Goal: Task Accomplishment & Management: Use online tool/utility

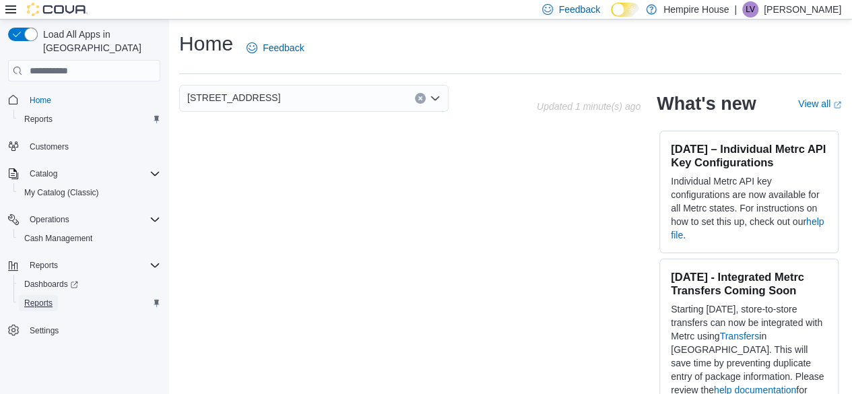
click at [45, 296] on span "Reports" at bounding box center [38, 303] width 28 height 16
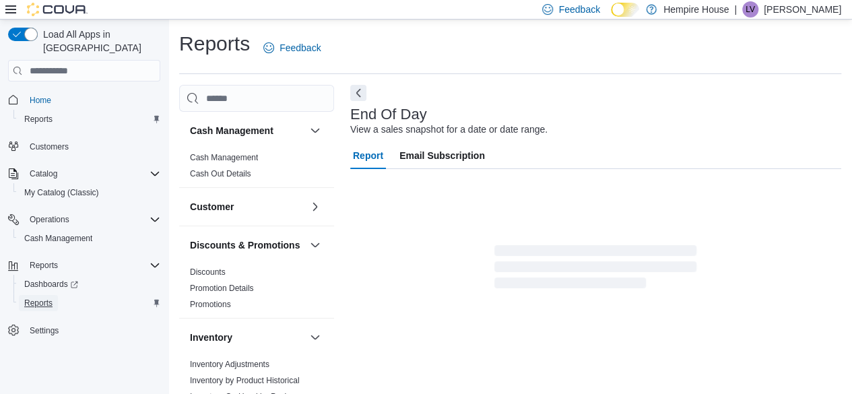
scroll to position [24, 0]
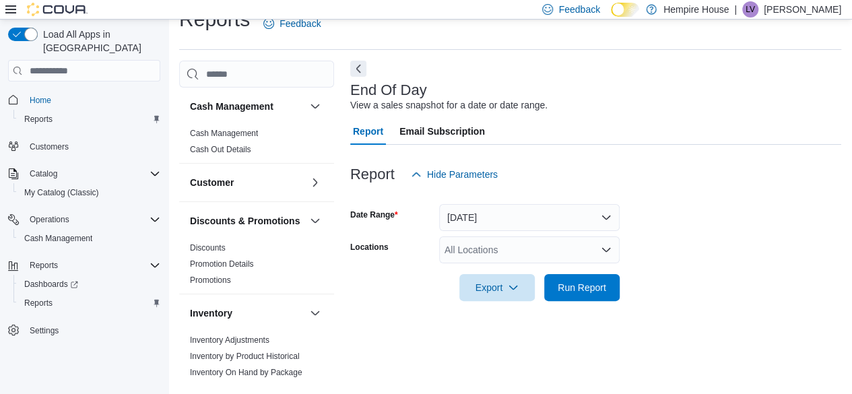
click at [501, 257] on div "All Locations" at bounding box center [529, 249] width 181 height 27
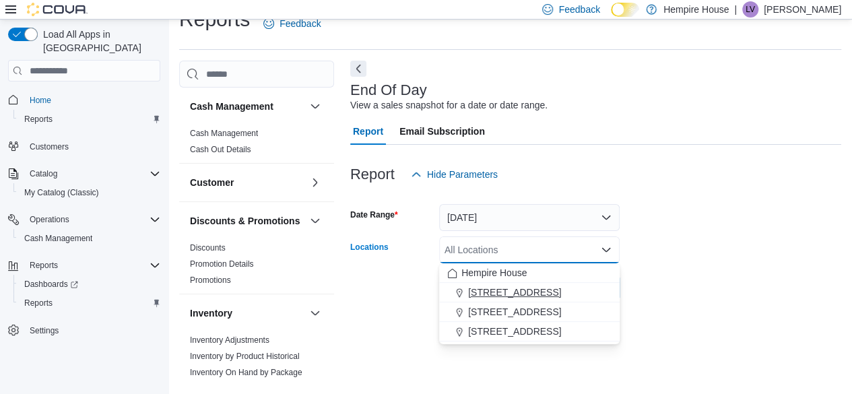
click at [500, 288] on span "[STREET_ADDRESS]" at bounding box center [514, 292] width 93 height 13
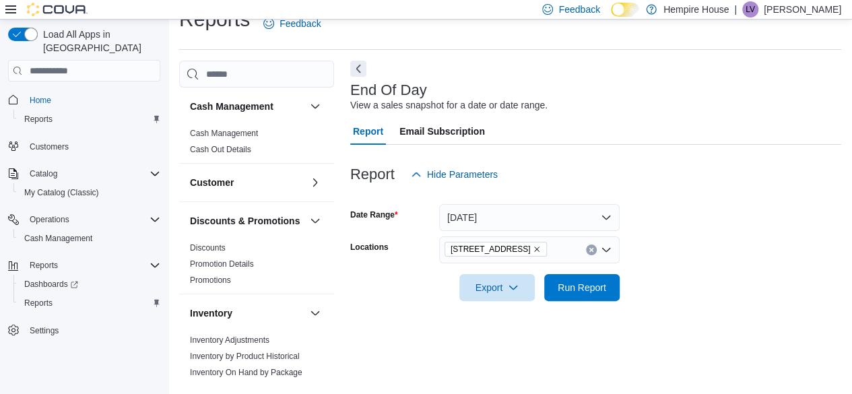
click at [714, 288] on form "Date Range Today Locations 18 Mill Street West Export Run Report" at bounding box center [595, 244] width 491 height 113
click at [592, 294] on span "Run Report" at bounding box center [581, 287] width 59 height 27
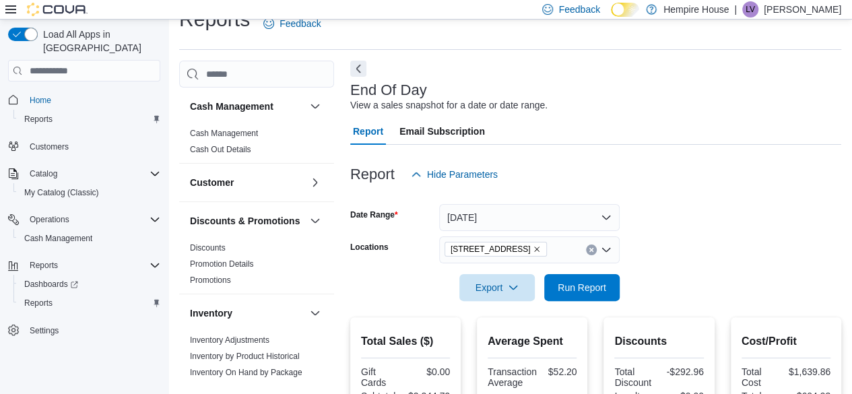
click at [668, 274] on div at bounding box center [595, 268] width 491 height 11
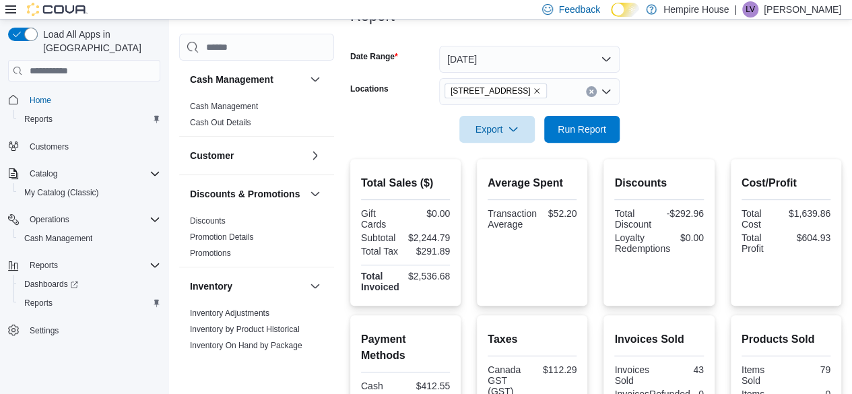
scroll to position [240, 0]
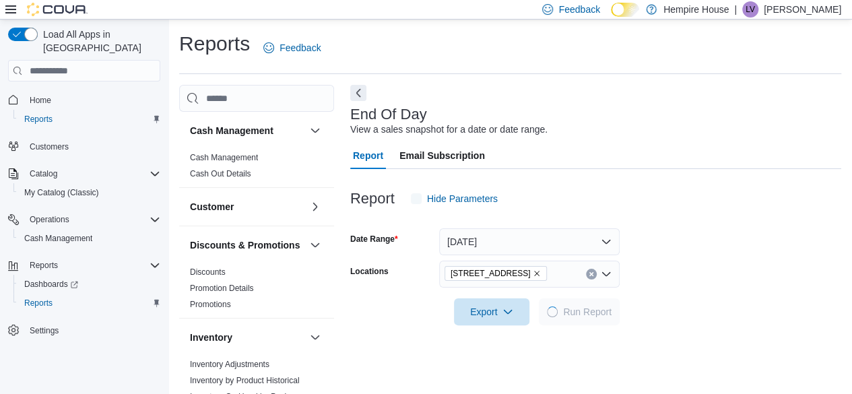
scroll to position [24, 0]
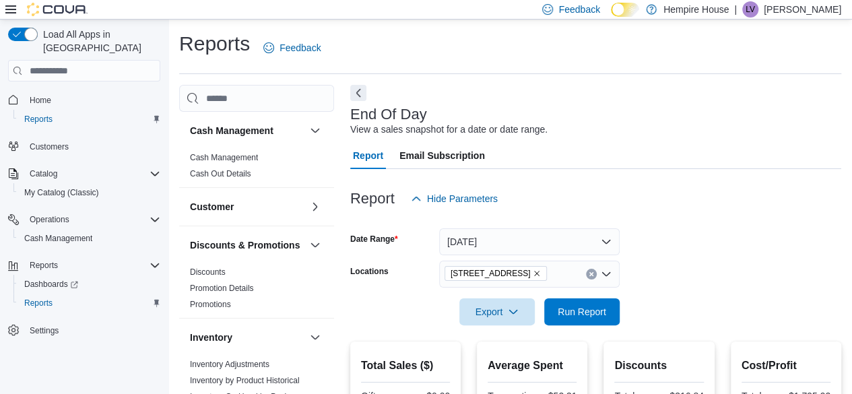
scroll to position [24, 0]
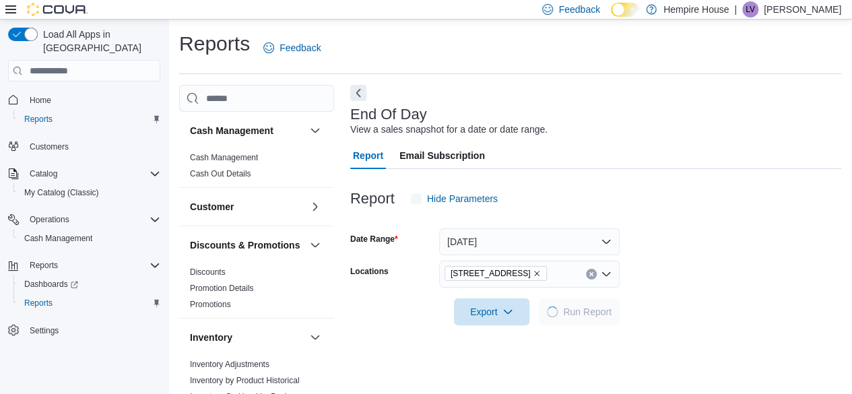
scroll to position [24, 0]
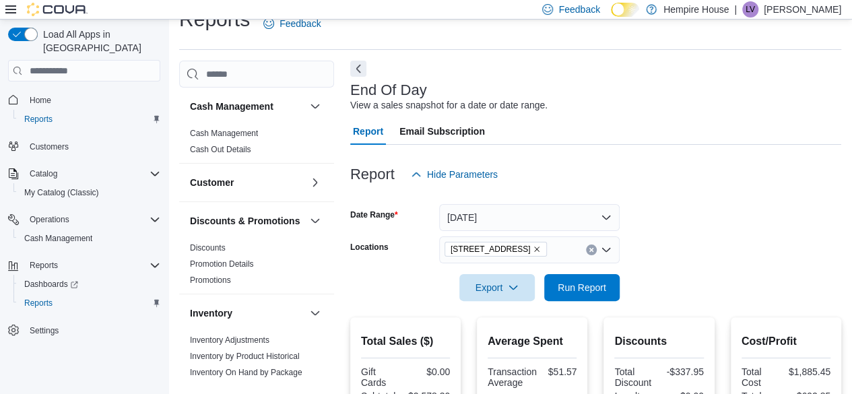
click at [718, 194] on div at bounding box center [595, 196] width 491 height 16
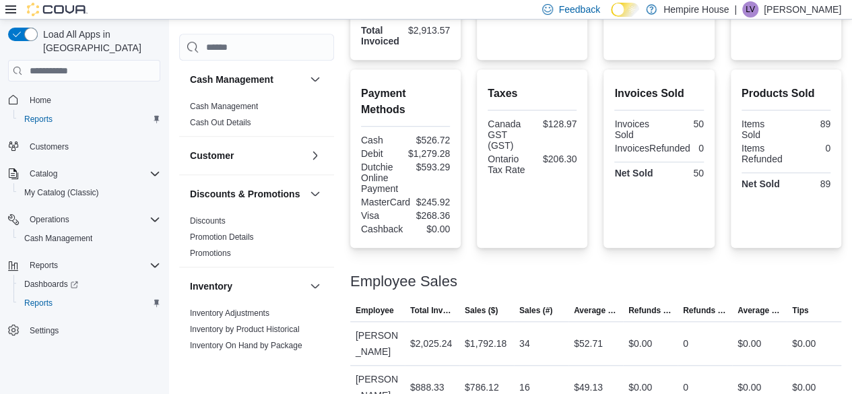
scroll to position [443, 0]
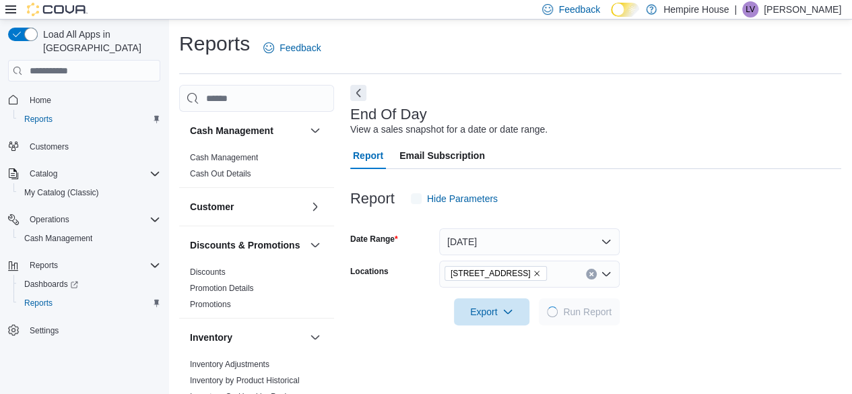
scroll to position [24, 0]
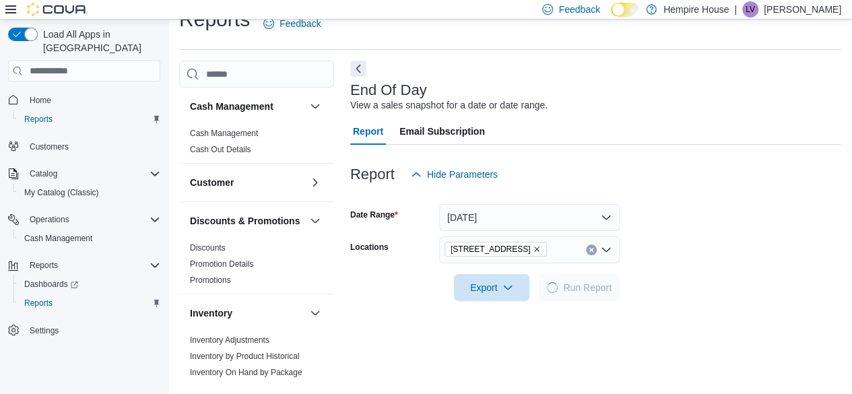
click at [667, 201] on div at bounding box center [595, 196] width 491 height 16
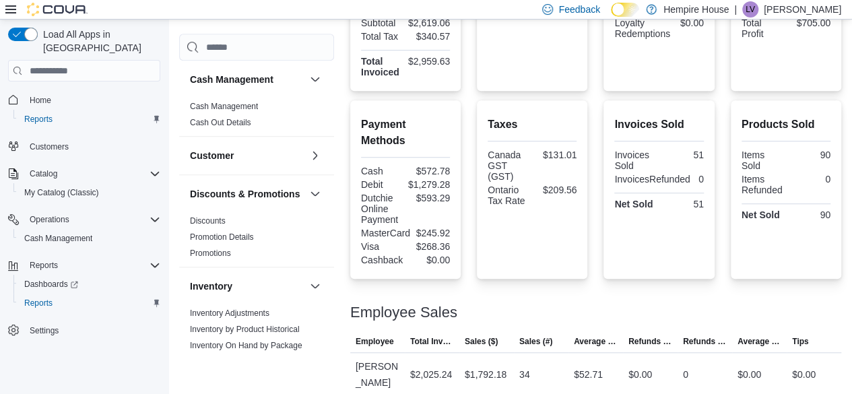
scroll to position [443, 0]
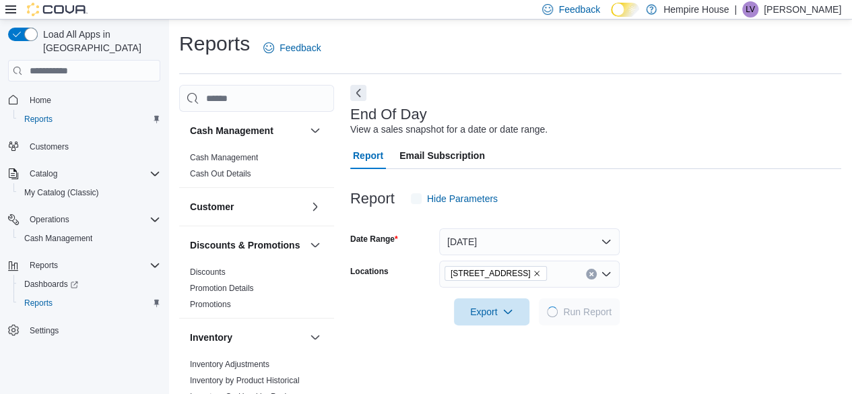
scroll to position [24, 0]
